Goal: Transaction & Acquisition: Purchase product/service

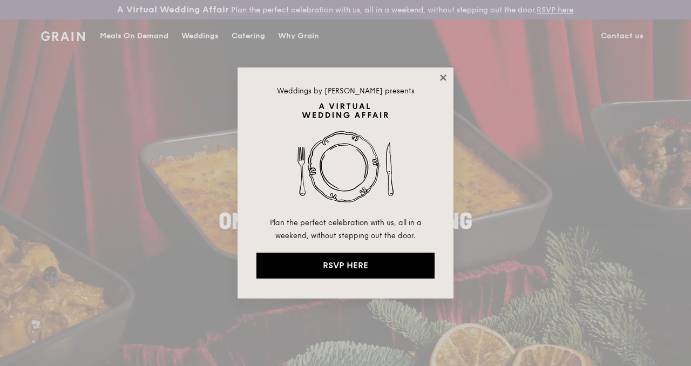
click at [446, 79] on icon at bounding box center [443, 78] width 6 height 6
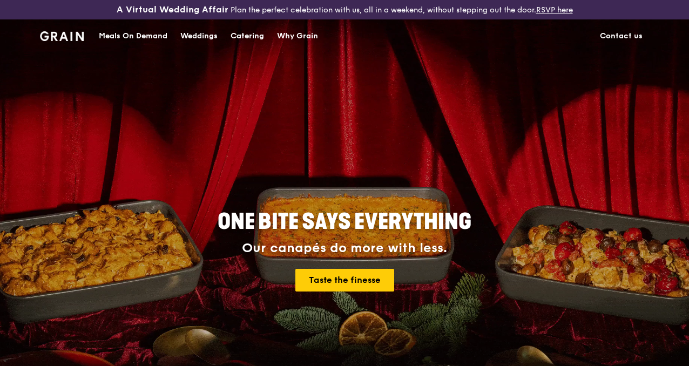
click at [240, 45] on div "Catering" at bounding box center [247, 36] width 33 height 32
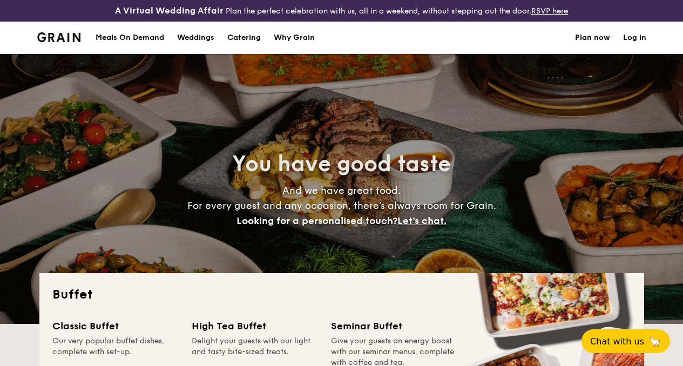
select select
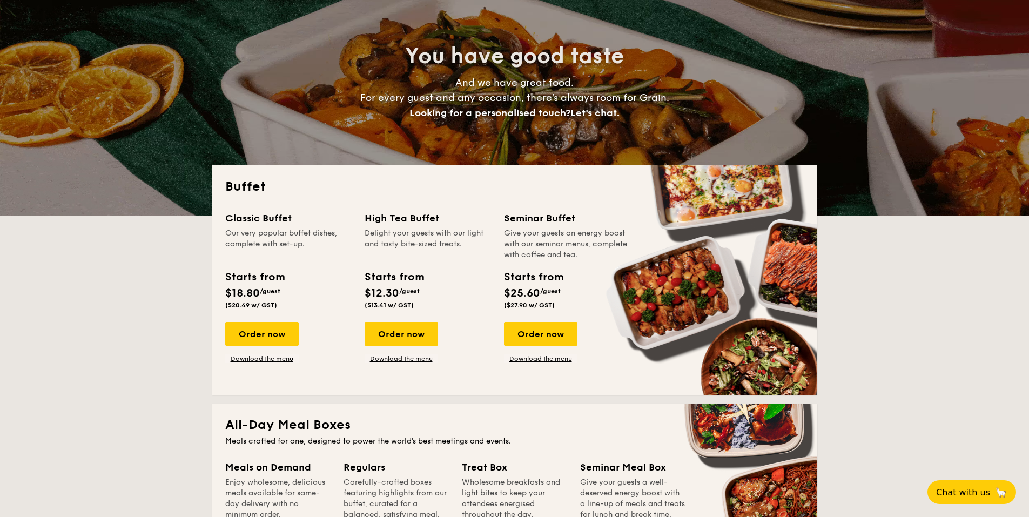
scroll to position [216, 0]
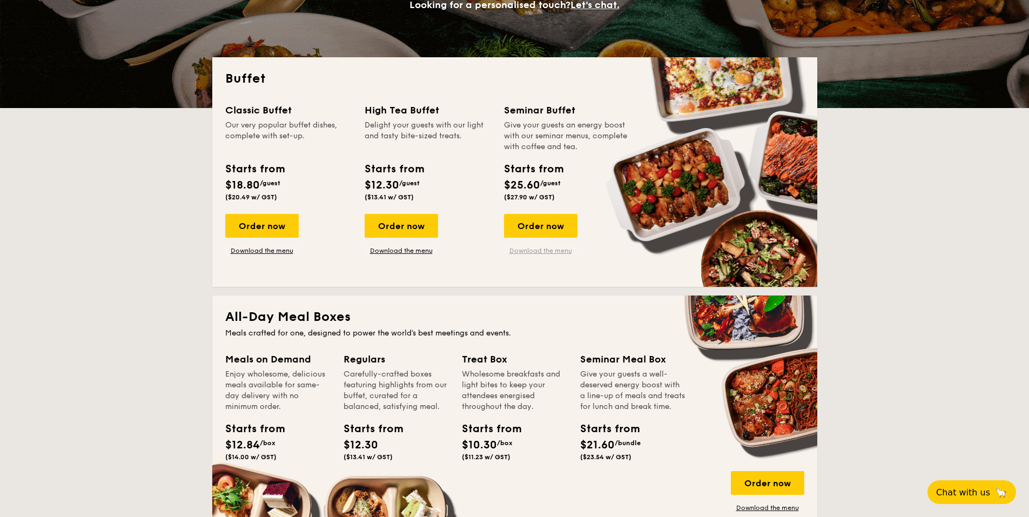
click at [552, 247] on link "Download the menu" at bounding box center [540, 250] width 73 height 9
click at [266, 227] on div "Order now" at bounding box center [261, 226] width 73 height 24
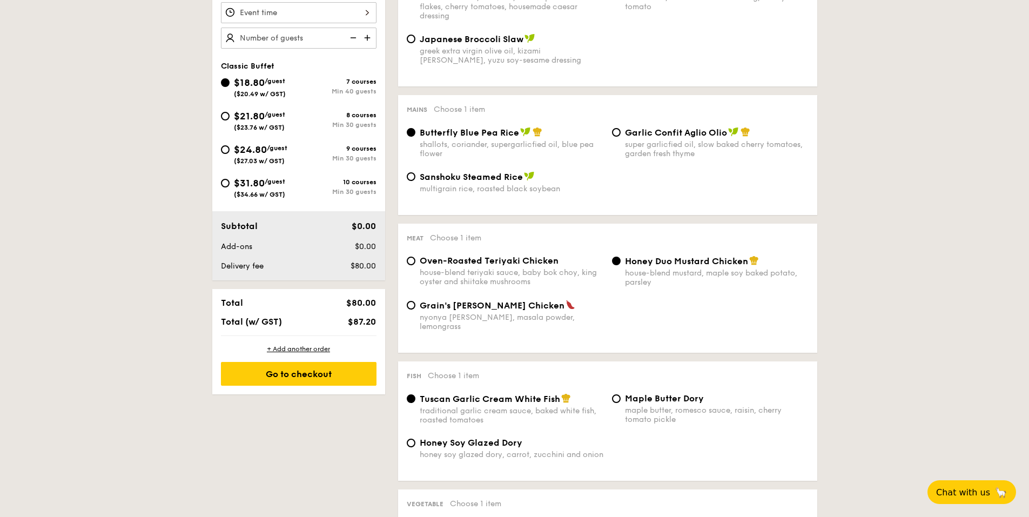
scroll to position [270, 0]
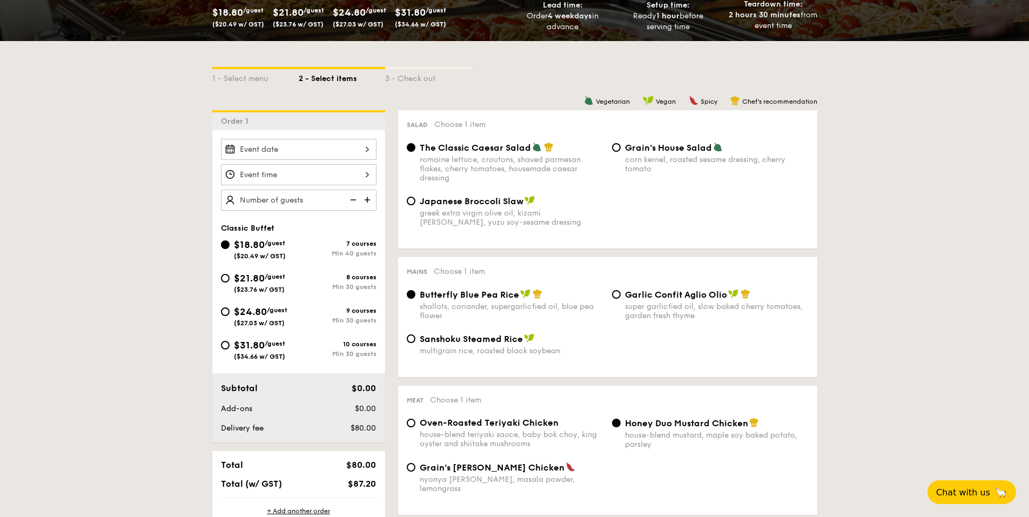
select select
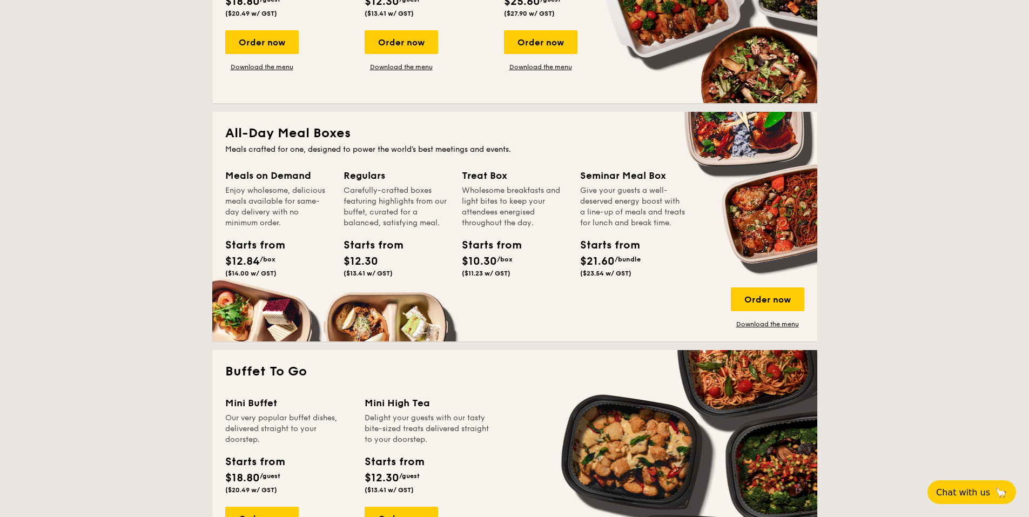
scroll to position [454, 0]
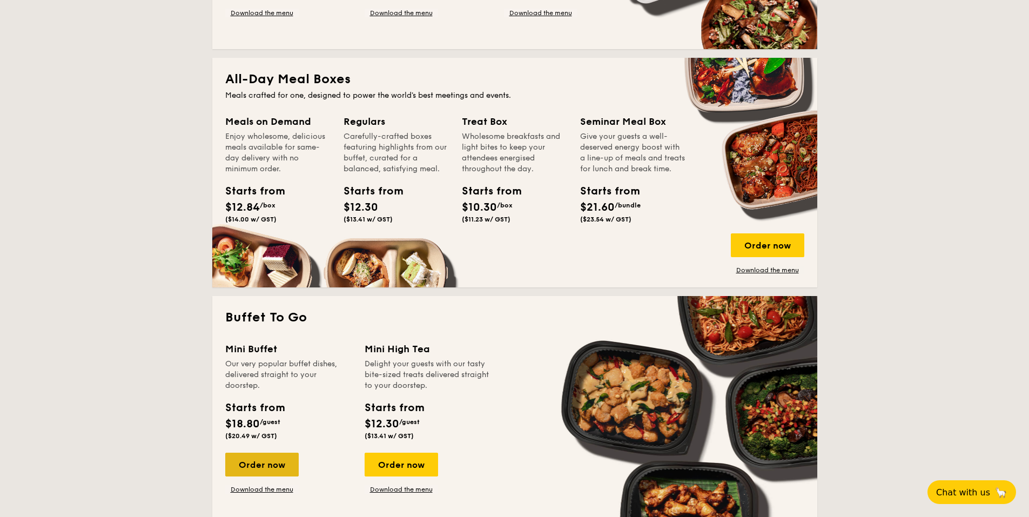
click at [288, 366] on div "Order now" at bounding box center [261, 465] width 73 height 24
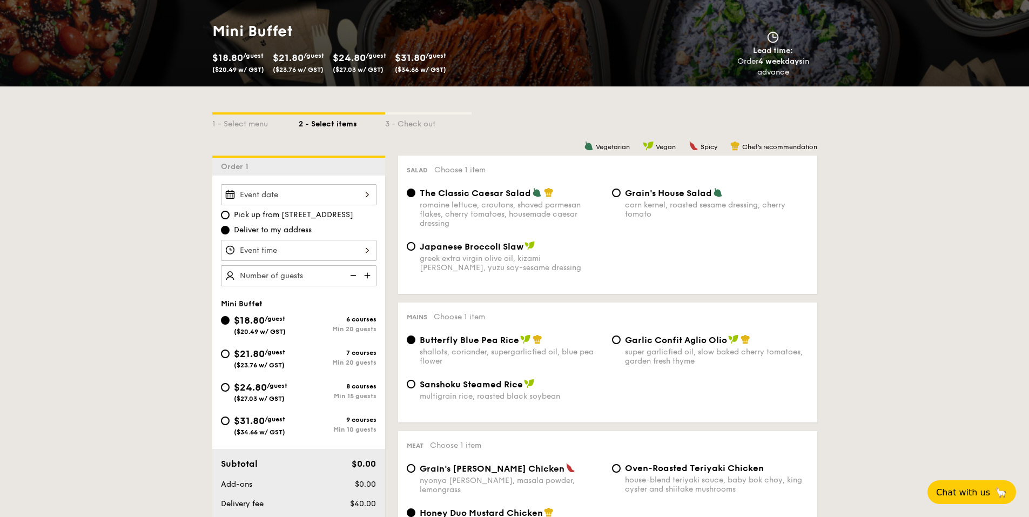
scroll to position [216, 0]
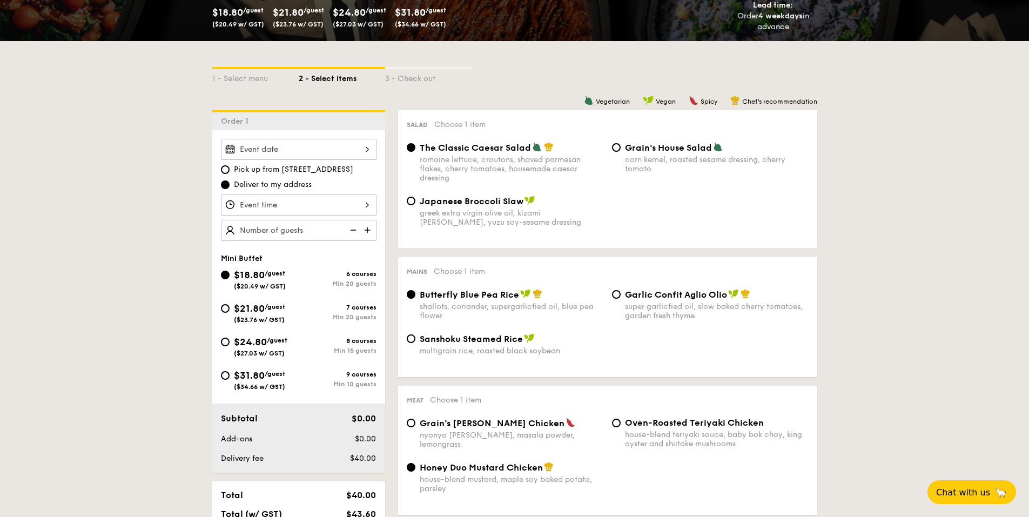
select select
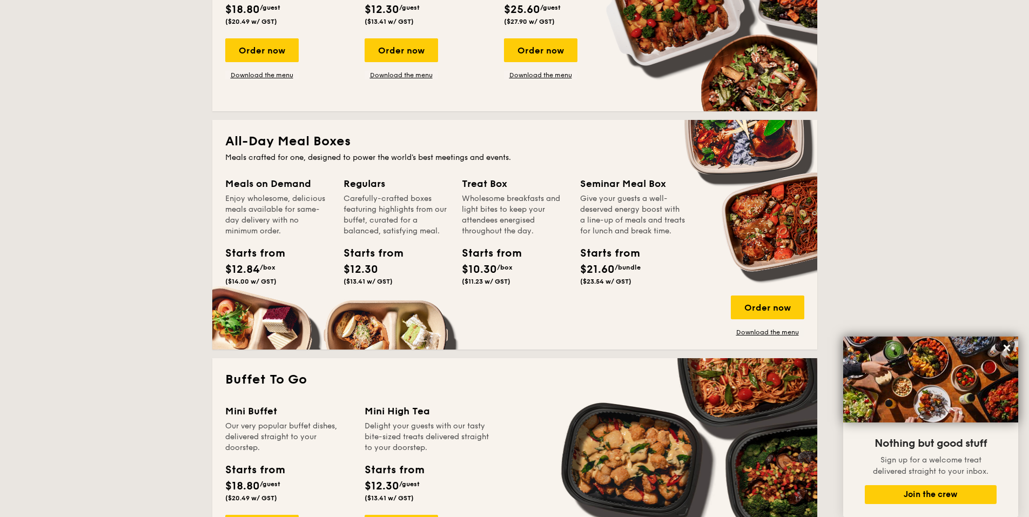
scroll to position [716, 0]
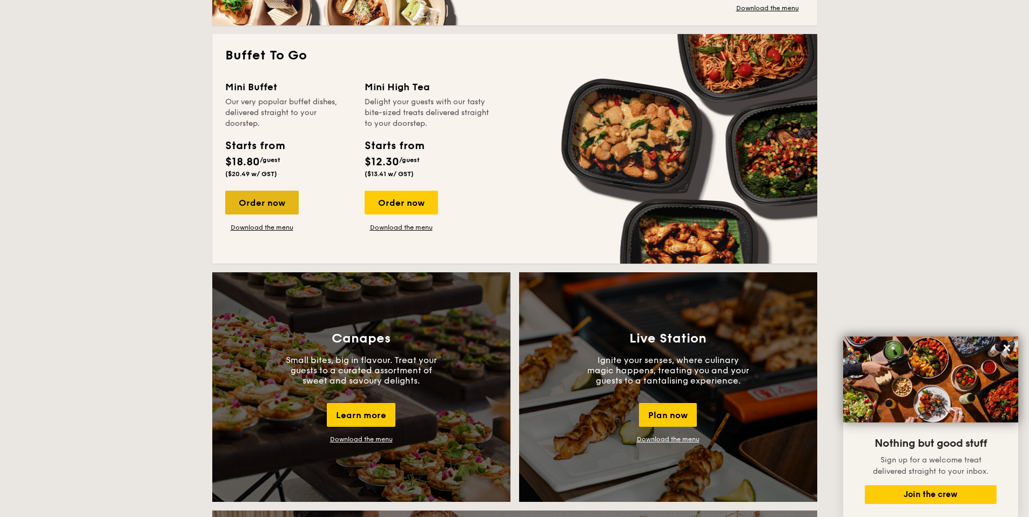
click at [267, 205] on div "Order now" at bounding box center [261, 203] width 73 height 24
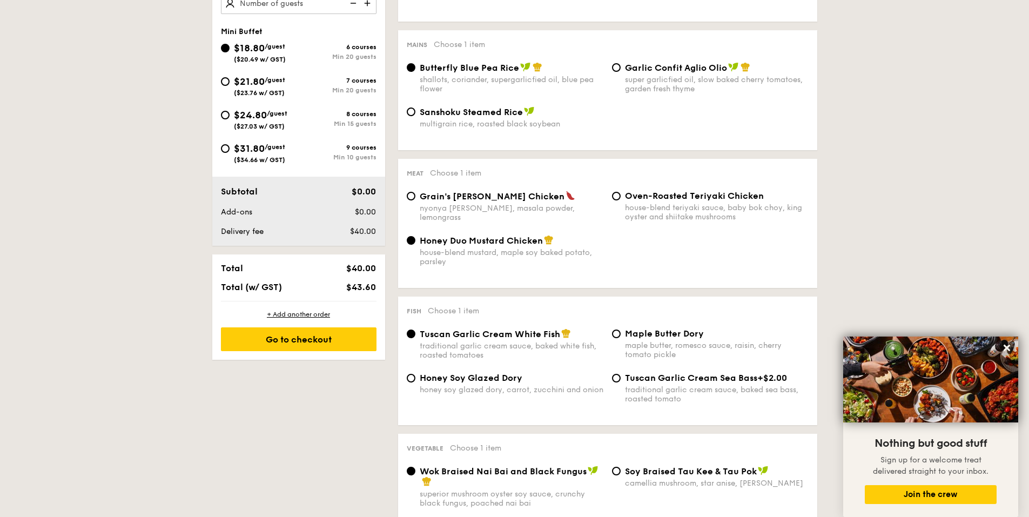
scroll to position [432, 0]
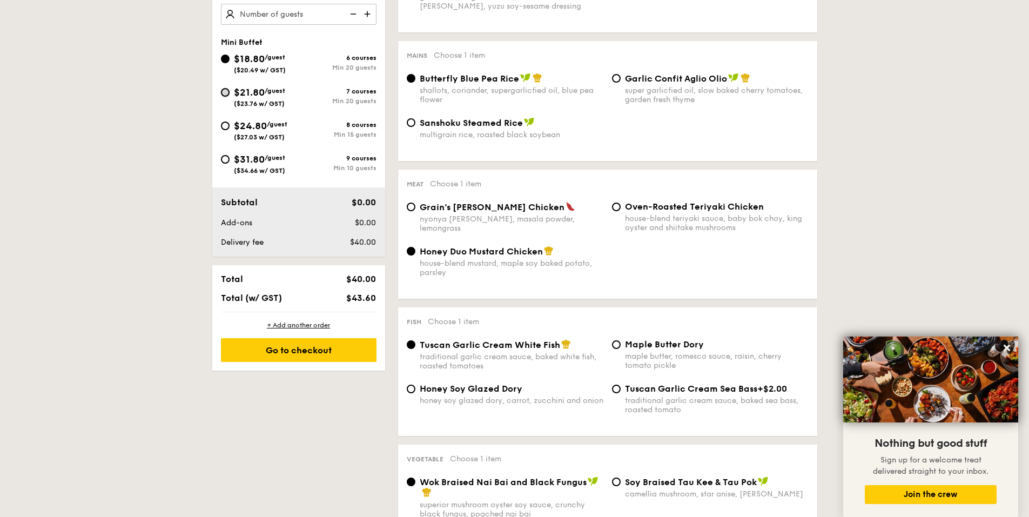
click at [221, 91] on input "$21.80 /guest ($23.76 w/ GST) 7 courses Min 20 guests" at bounding box center [225, 92] width 9 height 9
radio input "true"
radio input "false"
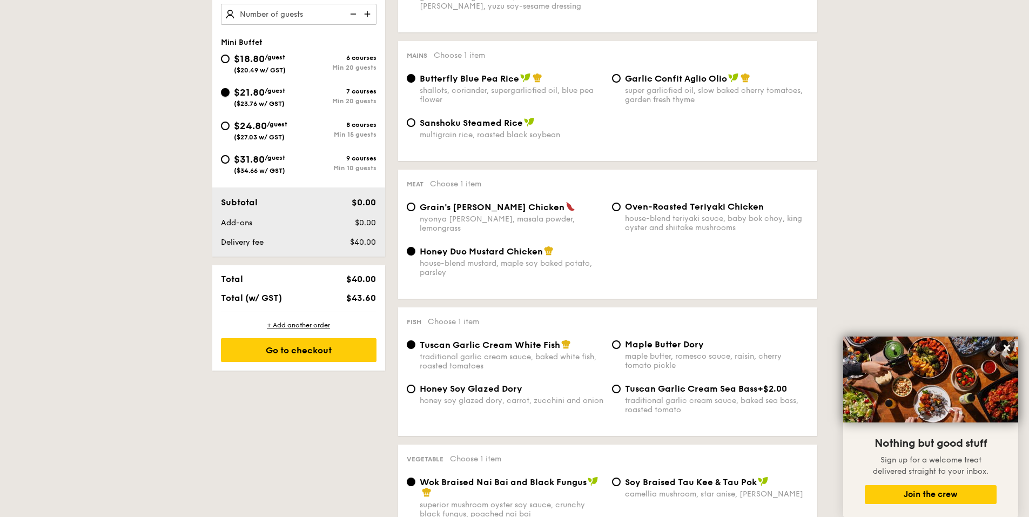
radio input "true"
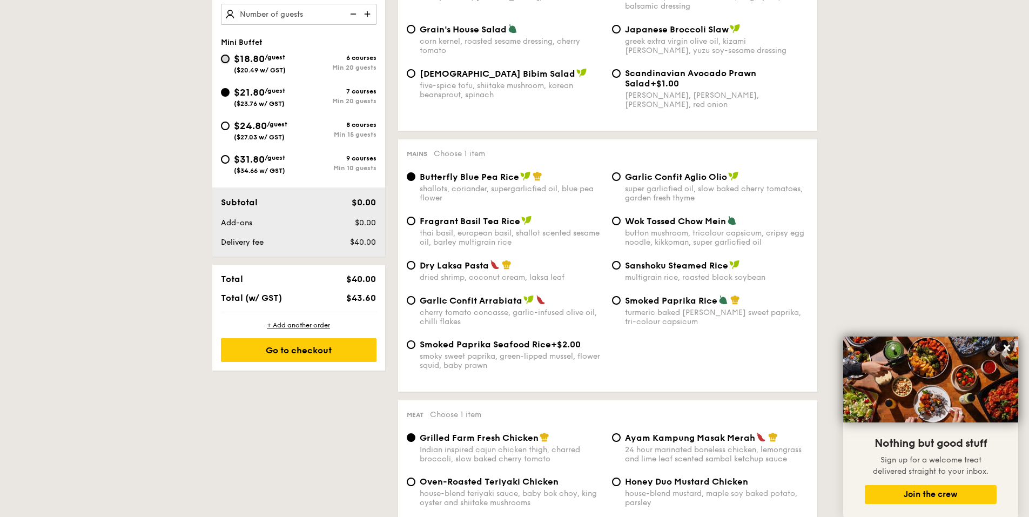
click at [221, 58] on input "$18.80 /guest ($20.49 w/ GST) 6 courses Min 20 guests" at bounding box center [225, 59] width 9 height 9
radio input "true"
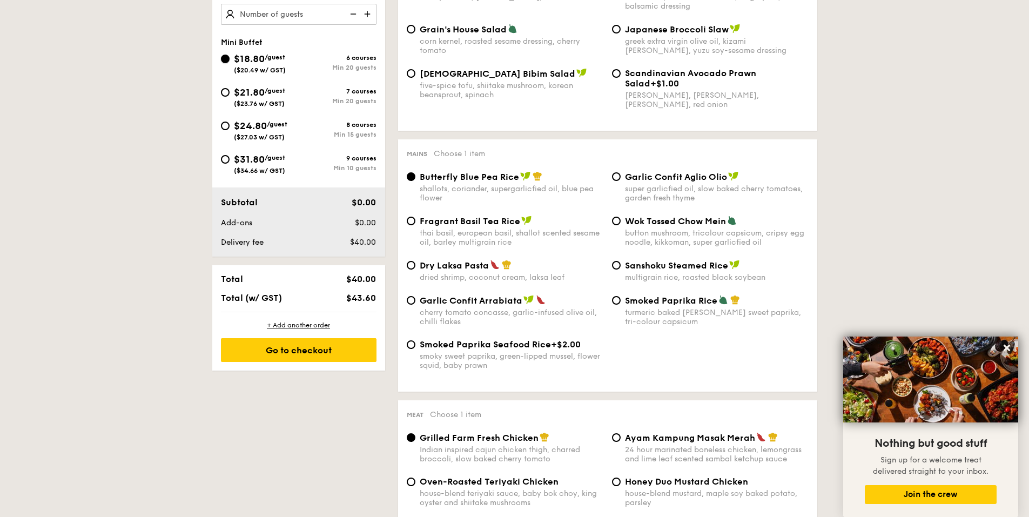
radio input "true"
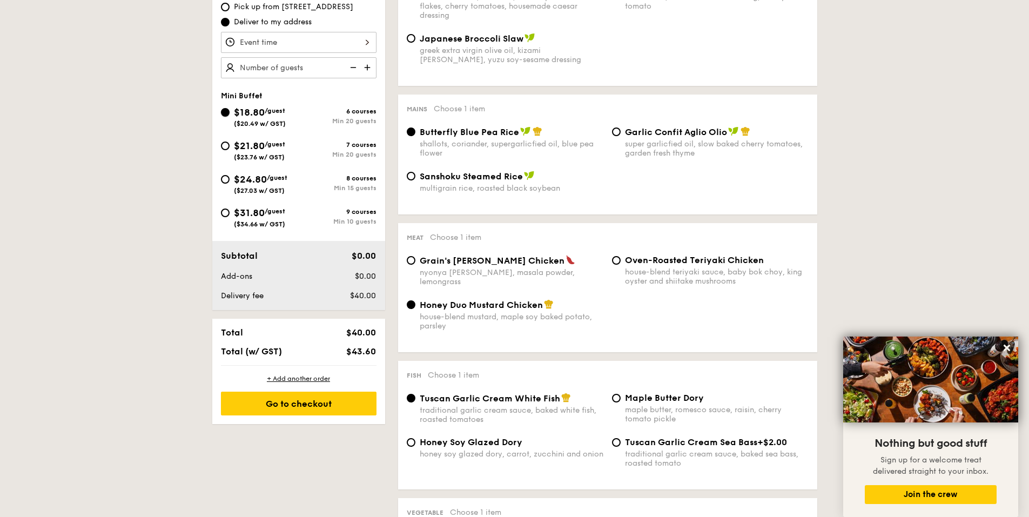
scroll to position [378, 0]
click at [244, 151] on span "$21.80" at bounding box center [249, 146] width 31 height 12
click at [230, 151] on input "$21.80 /guest ($23.76 w/ GST) 7 courses Min 20 guests" at bounding box center [225, 146] width 9 height 9
radio input "true"
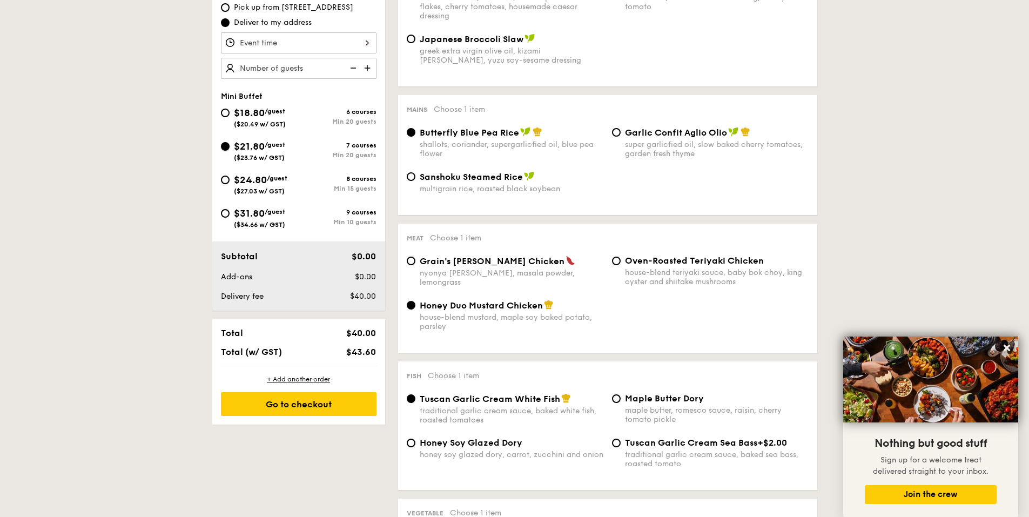
radio input "true"
radio input "false"
radio input "true"
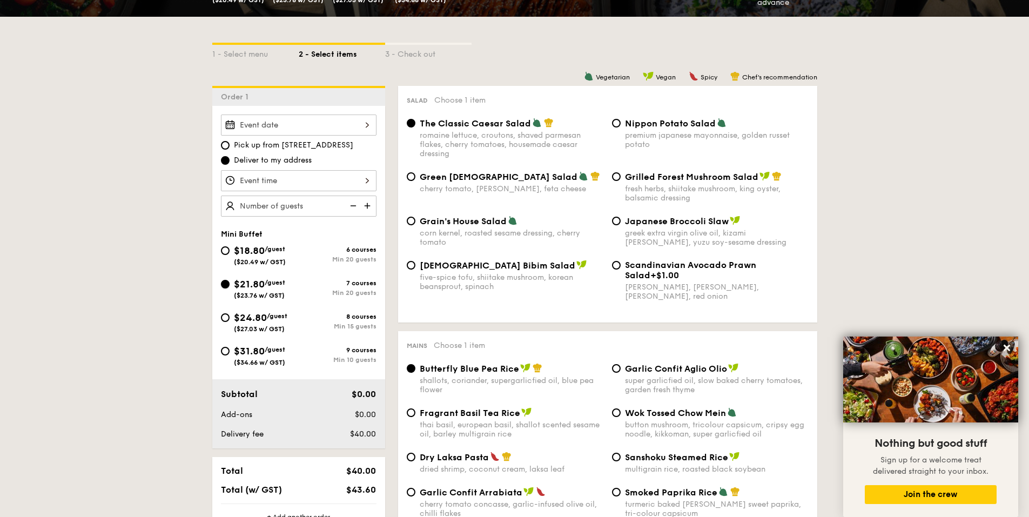
scroll to position [270, 0]
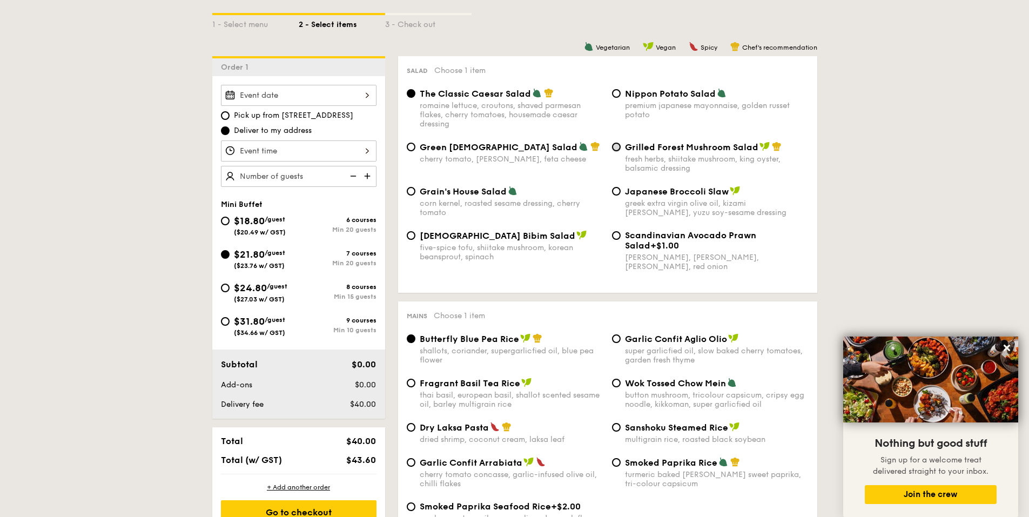
click at [619, 148] on input "Grilled Forest Mushroom Salad fresh herbs, shiitake mushroom, king oyster, bals…" at bounding box center [616, 147] width 9 height 9
radio input "true"
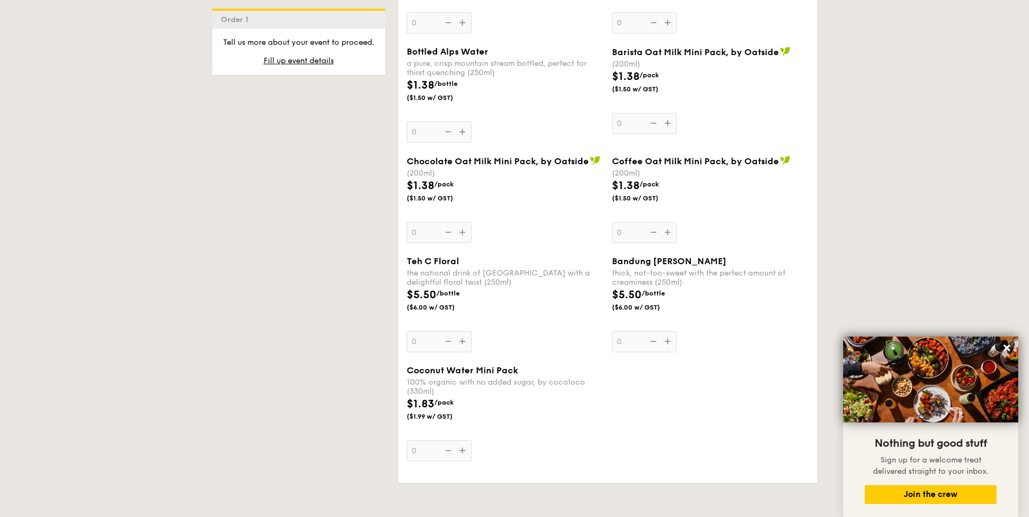
scroll to position [2971, 0]
